Goal: Transaction & Acquisition: Obtain resource

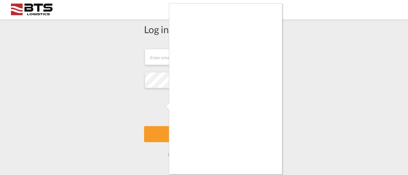
scroll to position [6, 0]
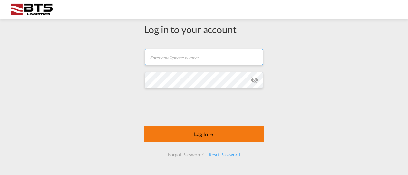
type input "[EMAIL_ADDRESS][DOMAIN_NAME]"
click at [205, 135] on button "Log In" at bounding box center [204, 134] width 120 height 16
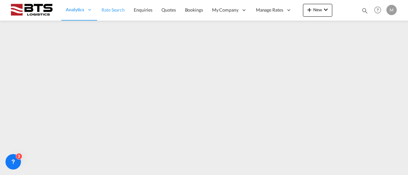
click at [121, 11] on span "Rate Search" at bounding box center [113, 9] width 23 height 5
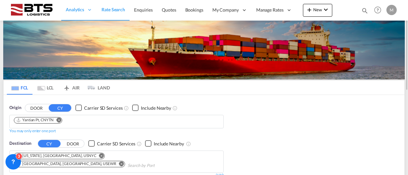
scroll to position [32, 0]
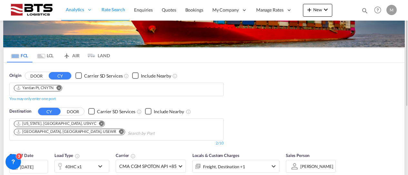
click at [99, 125] on md-icon "Remove" at bounding box center [101, 123] width 5 height 5
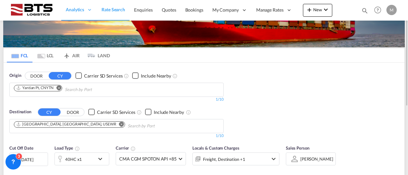
click at [119, 123] on md-icon "Remove" at bounding box center [121, 124] width 5 height 5
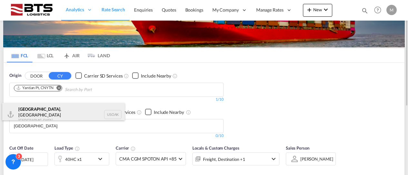
type input "[GEOGRAPHIC_DATA]"
click at [34, 111] on div "[GEOGRAPHIC_DATA] , [GEOGRAPHIC_DATA] [GEOGRAPHIC_DATA] USOAK" at bounding box center [63, 114] width 122 height 23
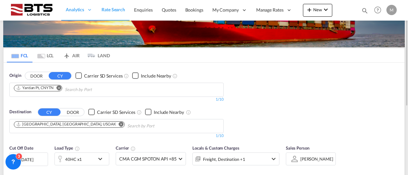
click at [59, 88] on md-icon "Remove" at bounding box center [58, 87] width 5 height 5
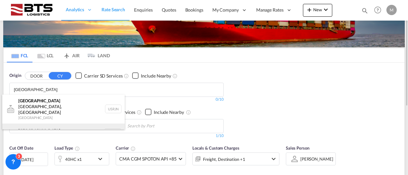
type input "[GEOGRAPHIC_DATA]"
click at [29, 124] on div "[GEOGRAPHIC_DATA] [GEOGRAPHIC_DATA] NLRTM" at bounding box center [63, 133] width 122 height 19
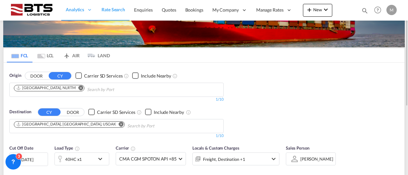
scroll to position [97, 0]
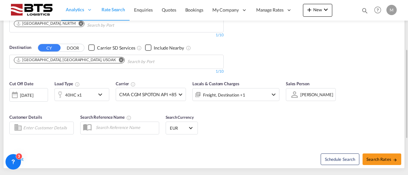
click at [100, 93] on md-icon "icon-chevron-down" at bounding box center [101, 95] width 11 height 8
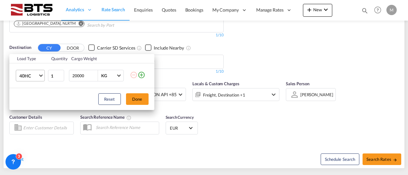
click at [40, 75] on span "Choose: \a40HC" at bounding box center [41, 75] width 4 height 4
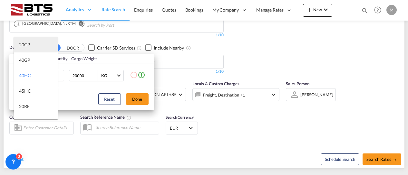
click at [24, 44] on div "20GP" at bounding box center [24, 45] width 11 height 6
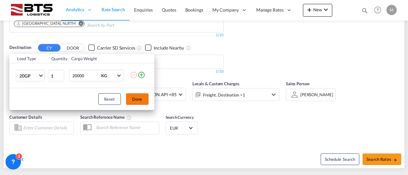
click at [137, 94] on button "Done" at bounding box center [137, 99] width 23 height 12
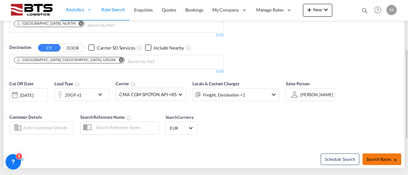
click at [370, 155] on button "Search Rates" at bounding box center [382, 160] width 39 height 12
type input "NLRTM to USOAK / [DATE]"
